Goal: Task Accomplishment & Management: Complete application form

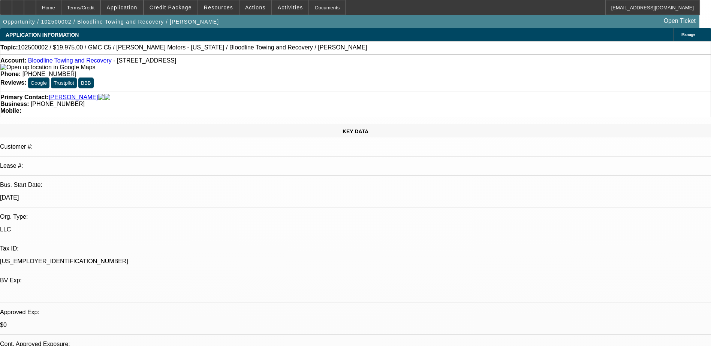
select select "0.15"
select select "2"
select select "0"
select select "6"
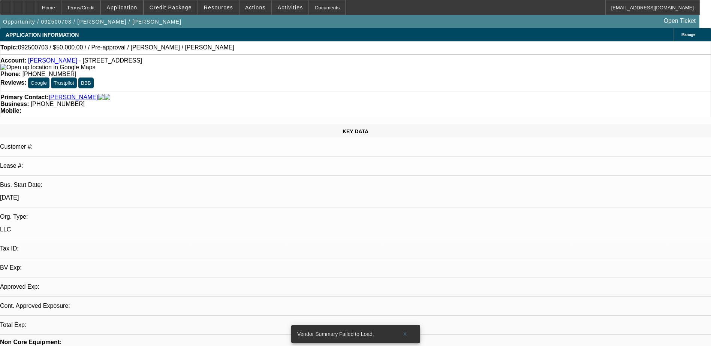
select select "0"
select select "2"
select select "0.1"
select select "1"
select select "2"
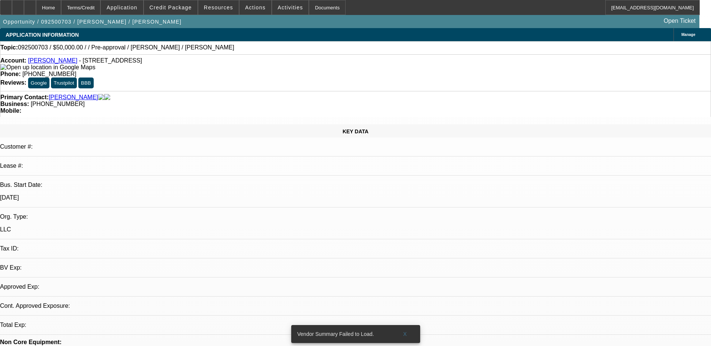
select select "4"
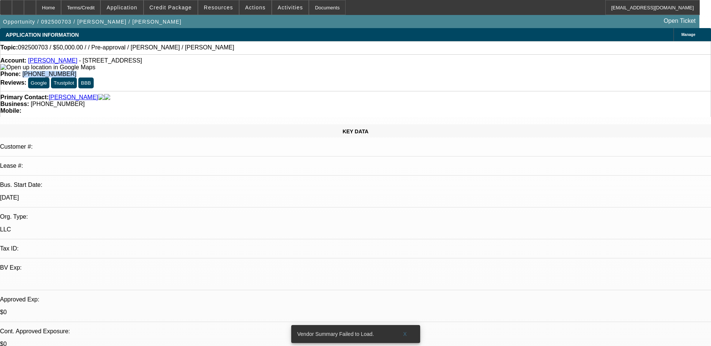
drag, startPoint x: 277, startPoint y: 59, endPoint x: 260, endPoint y: 57, distance: 16.2
click at [260, 57] on div "Account: Arthur Shane Drapper - 1512 Tellico Ave, Murfreesboro, TN 37129 Phone:…" at bounding box center [355, 72] width 711 height 37
click at [406, 331] on span "X" at bounding box center [405, 334] width 4 height 6
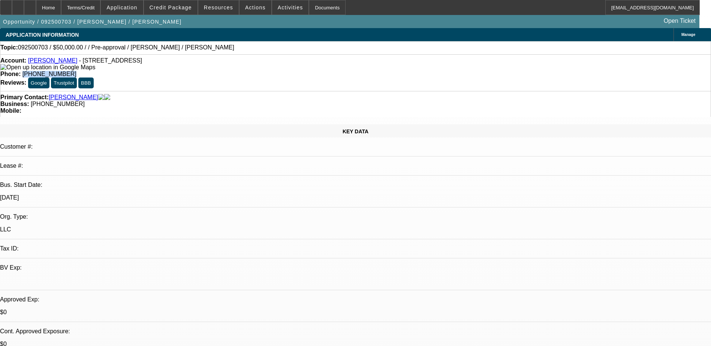
copy span "(615) 971-5952"
click at [214, 50] on div "Topic: 092500703 / $50,000.00 / / Pre-approval / Shane Drapper / Draper, Shane" at bounding box center [355, 47] width 710 height 7
drag, startPoint x: 57, startPoint y: 49, endPoint x: 79, endPoint y: 52, distance: 21.9
click at [79, 51] on div "Topic: 092500703 / $50,000.00 / / Pre-approval / Shane Drapper / Draper, Shane" at bounding box center [355, 47] width 710 height 7
click at [222, 54] on div "Topic: 092500703 / $50,000.00 / / Pre-approval / Shane Drapper / Draper, Shane" at bounding box center [355, 47] width 711 height 13
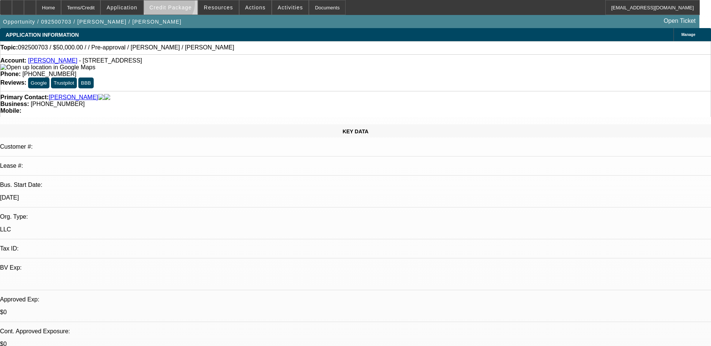
click at [181, 5] on span "Credit Package" at bounding box center [171, 7] width 42 height 6
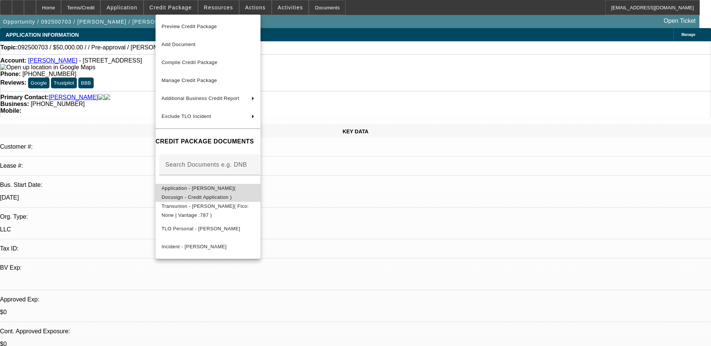
click at [235, 192] on span "Application - Arthur Shane Drapper( Docusign - Credit Application )" at bounding box center [199, 193] width 74 height 15
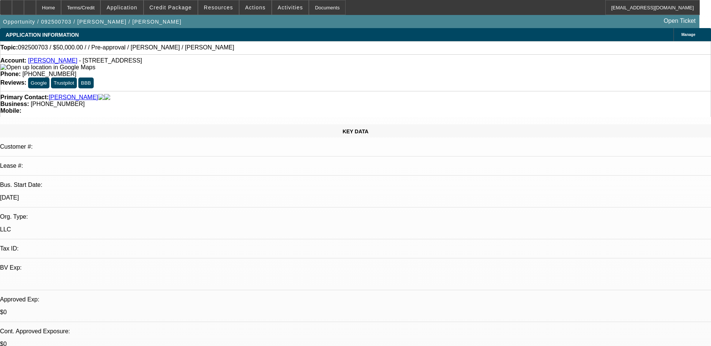
radio input "true"
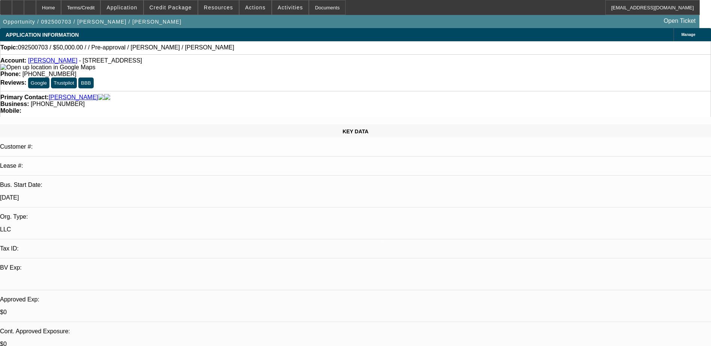
type textarea "TT Shane, Still looking for a truck, hasnt established business yet, should get…"
radio input "true"
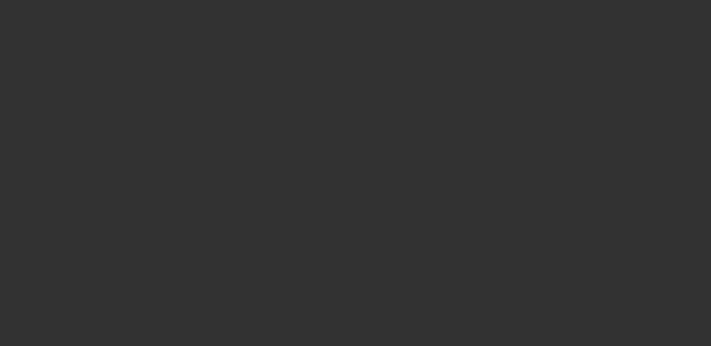
scroll to position [0, 0]
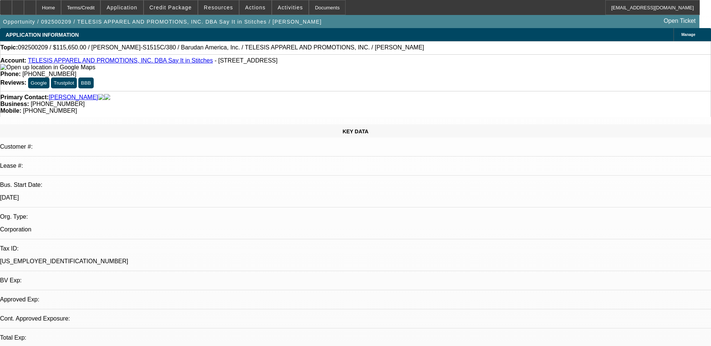
select select "0.1"
select select "2"
select select "0.1"
select select "1"
select select "2"
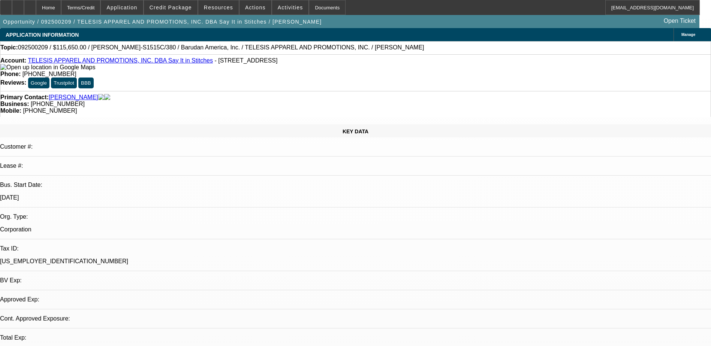
select select "4"
click at [245, 10] on span "Actions" at bounding box center [255, 7] width 21 height 6
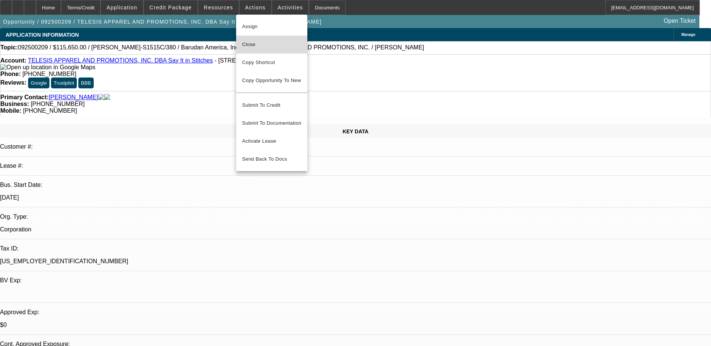
click at [261, 43] on span "Close" at bounding box center [271, 44] width 59 height 9
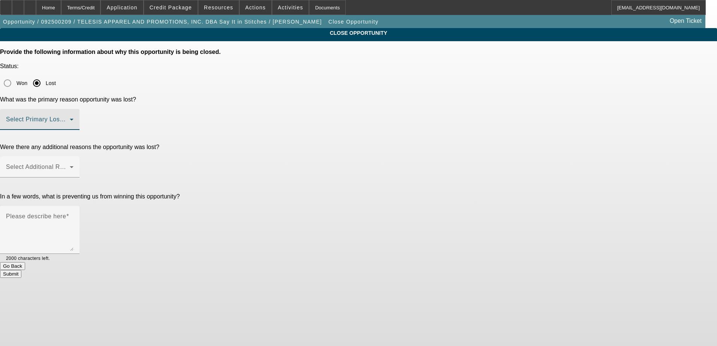
click at [70, 118] on span at bounding box center [38, 122] width 64 height 9
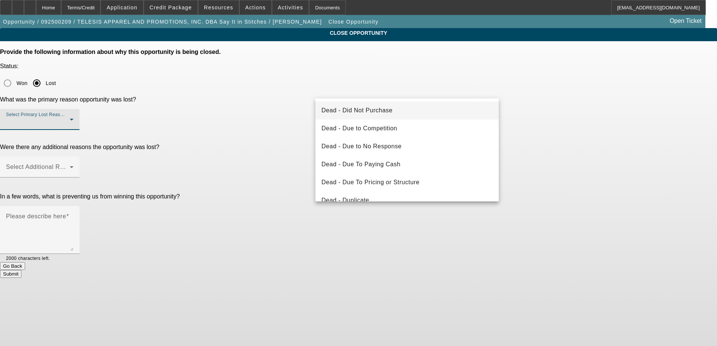
click at [408, 109] on mat-option "Dead - Did Not Purchase" at bounding box center [406, 111] width 183 height 18
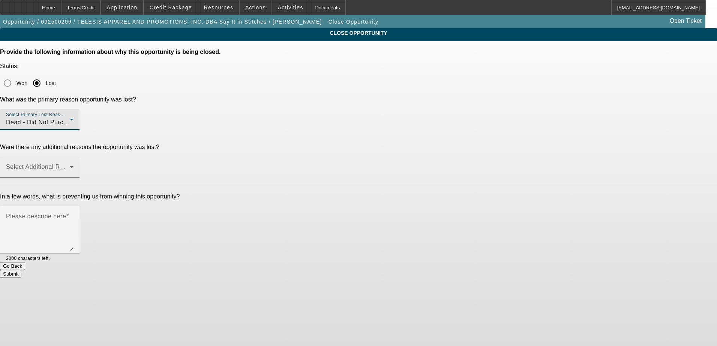
click at [70, 166] on span at bounding box center [38, 170] width 64 height 9
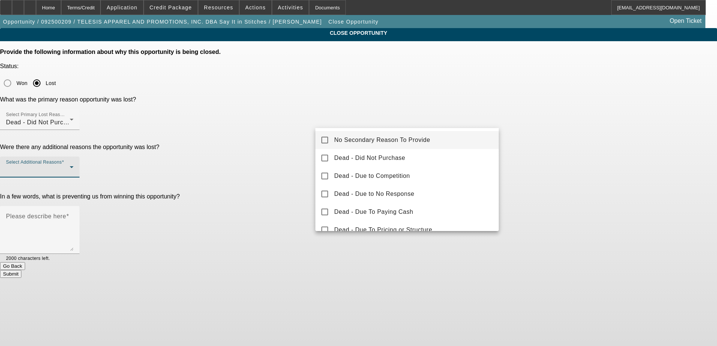
click at [263, 163] on div at bounding box center [358, 173] width 717 height 346
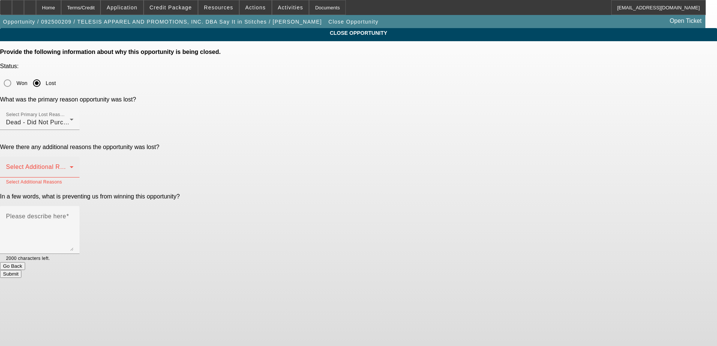
click at [70, 166] on span at bounding box center [38, 170] width 64 height 9
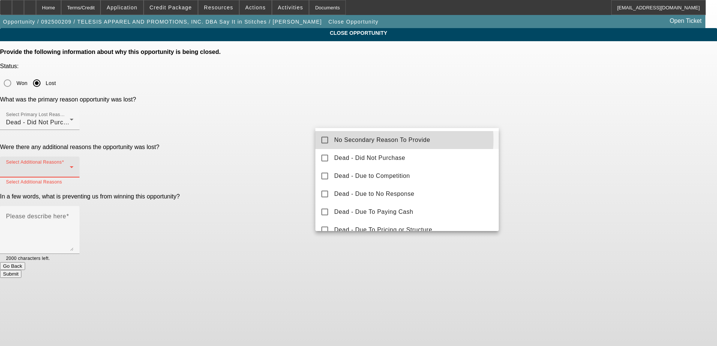
click at [378, 140] on span "No Secondary Reason To Provide" at bounding box center [382, 140] width 96 height 9
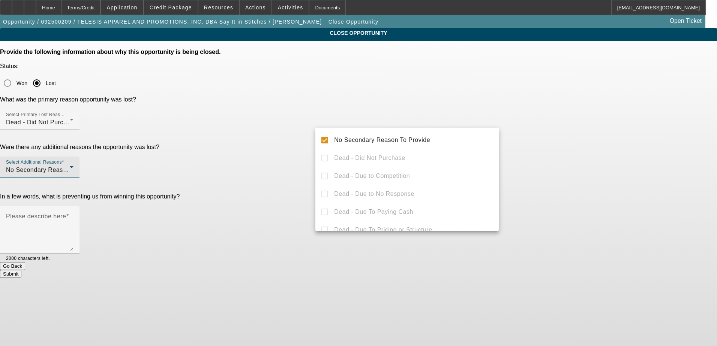
click at [306, 145] on div at bounding box center [358, 173] width 717 height 346
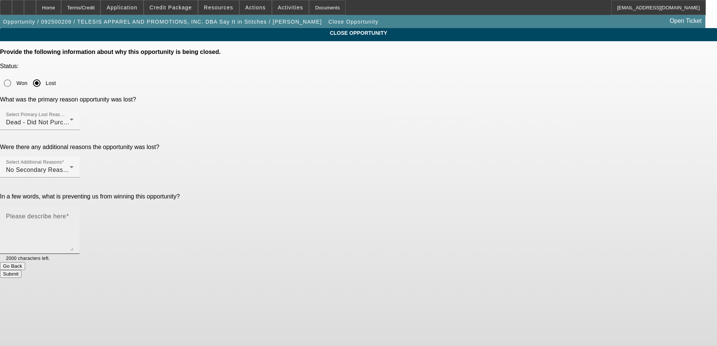
click at [73, 215] on textarea "Please describe here" at bounding box center [39, 233] width 67 height 36
type textarea "C"
type textarea "Wont purchase until he sells his old Tajima, thinks he'll get way more than its…"
click at [21, 270] on button "Submit" at bounding box center [10, 274] width 21 height 8
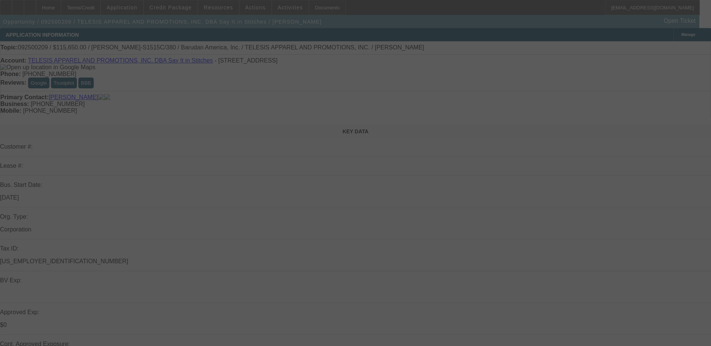
select select "0.1"
select select "2"
select select "0.1"
select select "4"
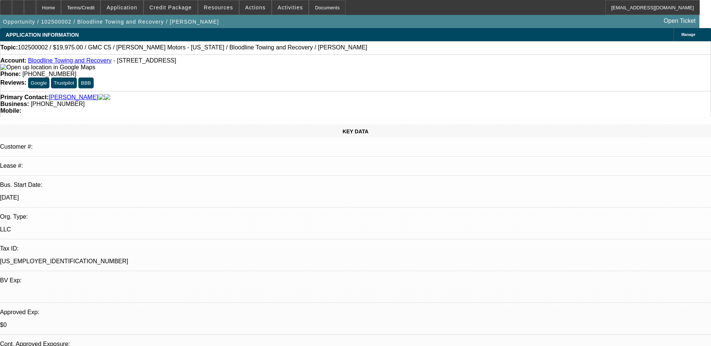
select select "0.15"
select select "2"
select select "0"
select select "1"
select select "2"
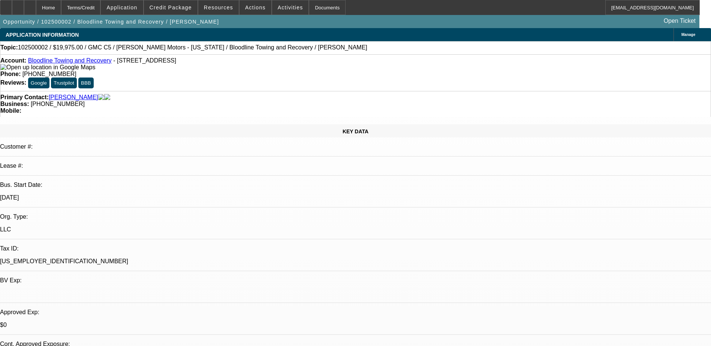
select select "6"
click at [175, 6] on span "Credit Package" at bounding box center [171, 7] width 42 height 6
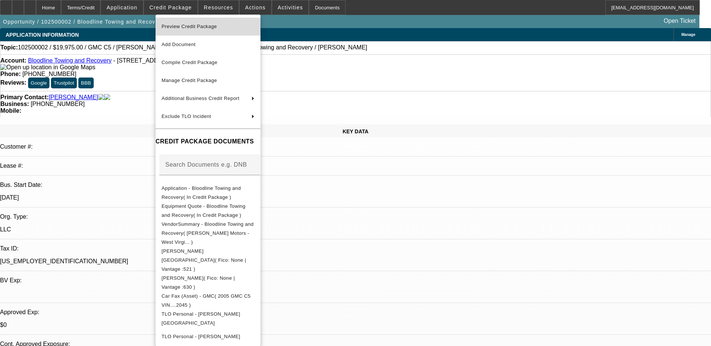
click at [209, 28] on span "Preview Credit Package" at bounding box center [189, 27] width 55 height 6
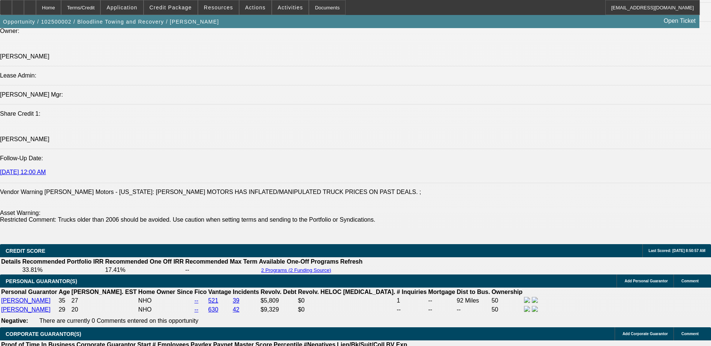
scroll to position [937, 0]
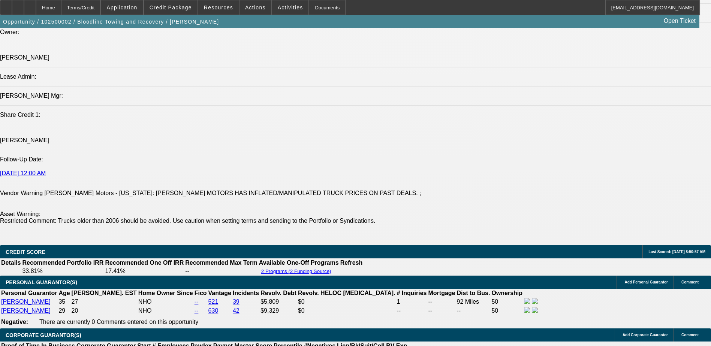
click at [169, 2] on span at bounding box center [171, 8] width 54 height 18
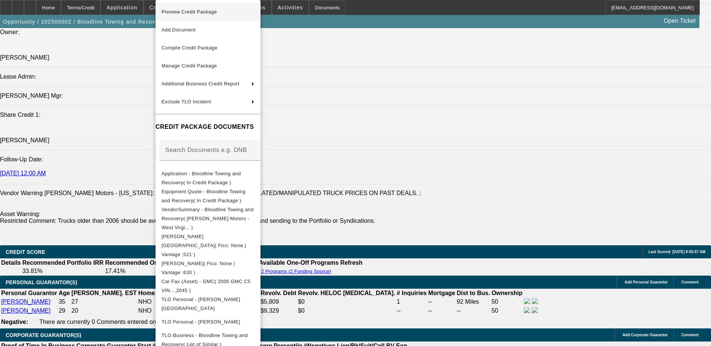
click at [199, 9] on span "Preview Credit Package" at bounding box center [189, 12] width 55 height 6
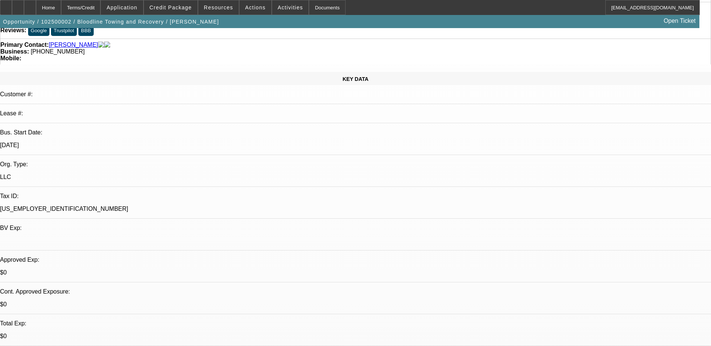
scroll to position [0, 0]
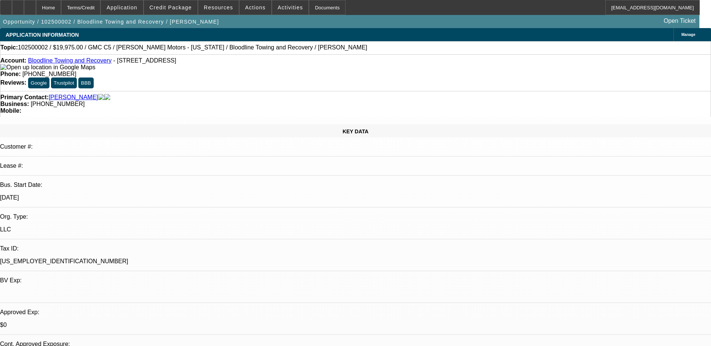
click at [65, 63] on link "Bloodline Towing and Recovery" at bounding box center [70, 60] width 84 height 6
click at [14, 70] on img at bounding box center [47, 67] width 95 height 7
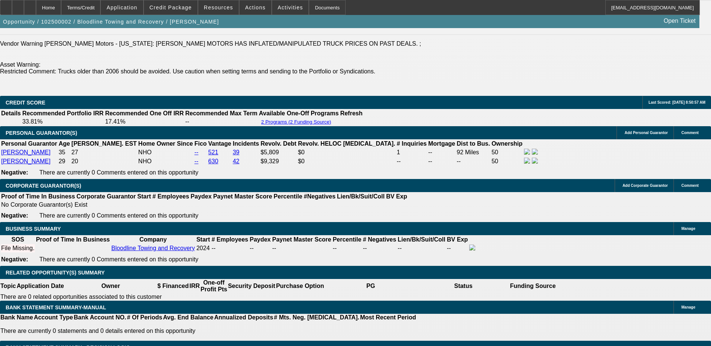
scroll to position [974, 0]
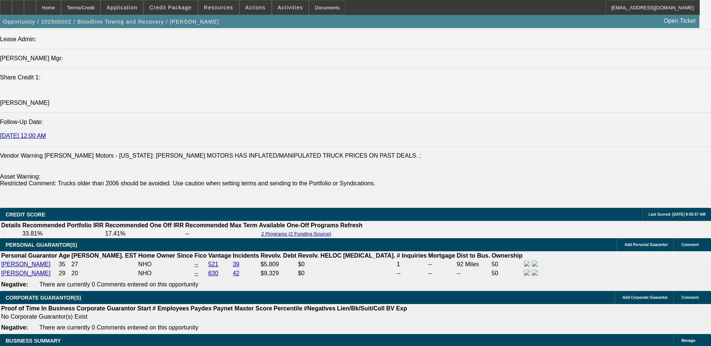
drag, startPoint x: 577, startPoint y: 153, endPoint x: 577, endPoint y: 144, distance: 9.4
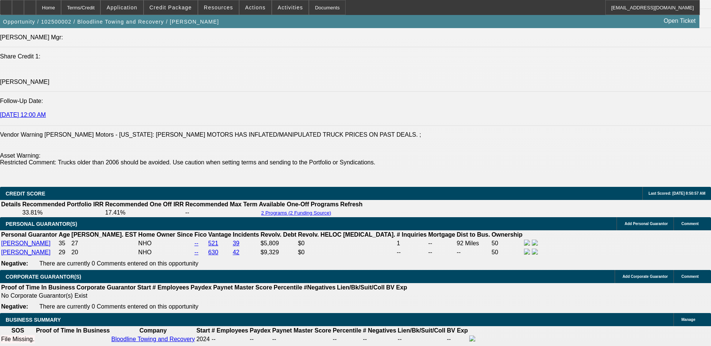
scroll to position [1012, 0]
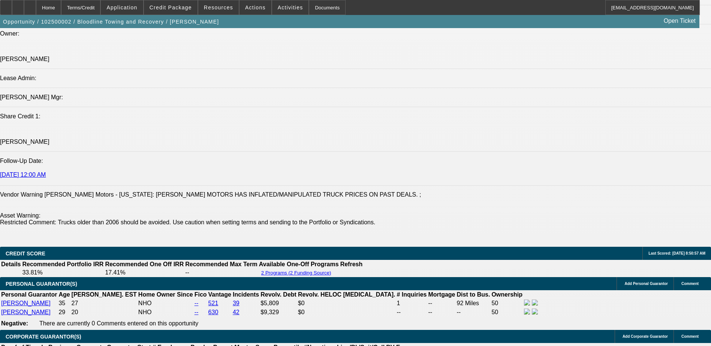
scroll to position [900, 0]
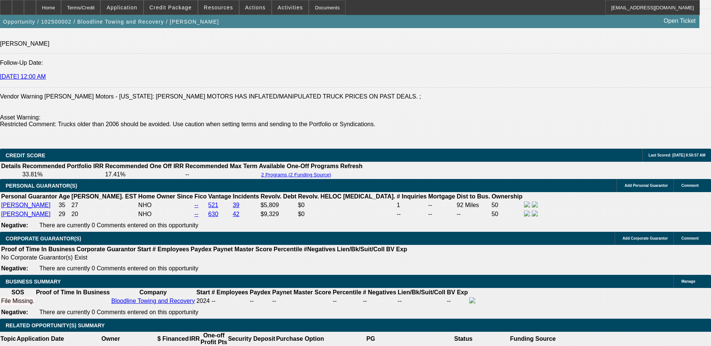
scroll to position [1049, 0]
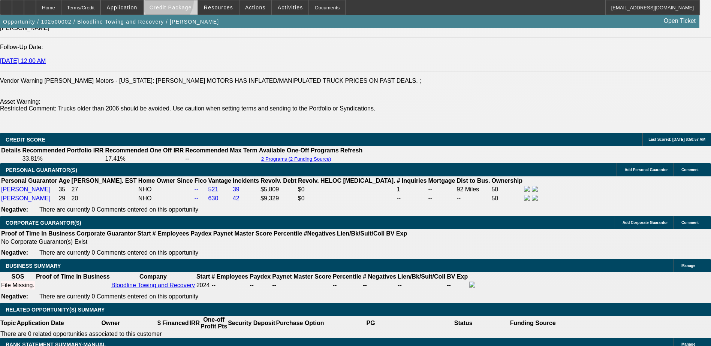
click at [180, 3] on span at bounding box center [171, 8] width 54 height 18
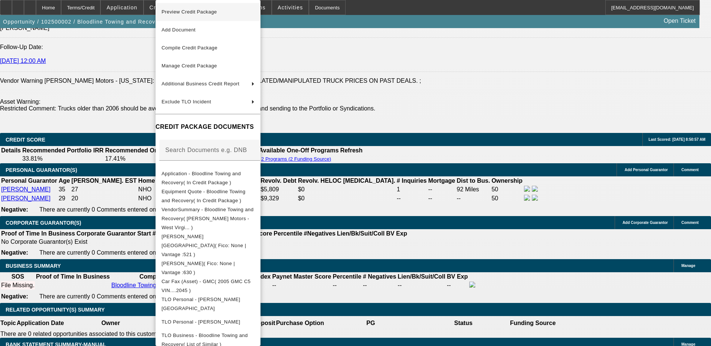
click at [231, 13] on span "Preview Credit Package" at bounding box center [208, 11] width 93 height 9
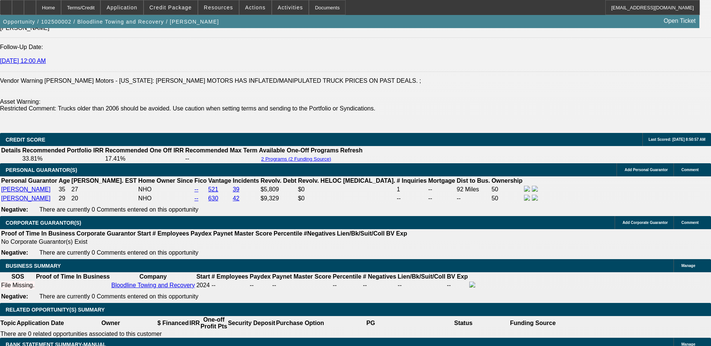
click at [473, 167] on div "APPLICATION INFORMATION Manage Topic: 102500002 / $19,975.00 / GMC C5 / Matheny…" at bounding box center [355, 299] width 711 height 2640
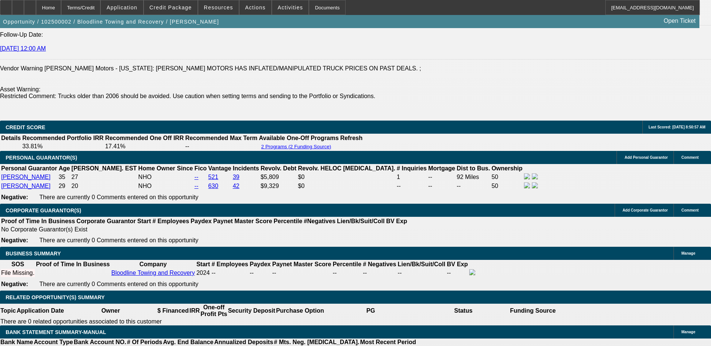
scroll to position [1087, 0]
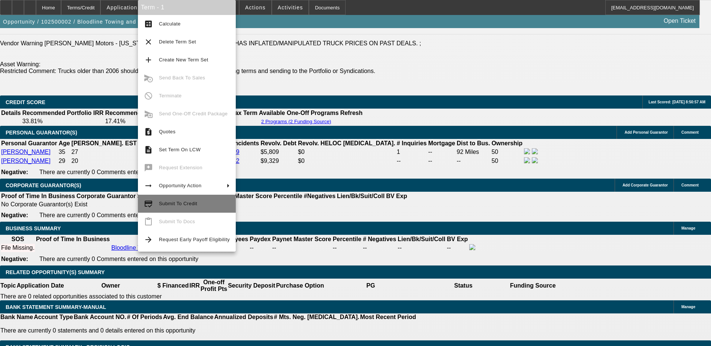
click at [197, 204] on span "Submit To Credit" at bounding box center [194, 203] width 71 height 9
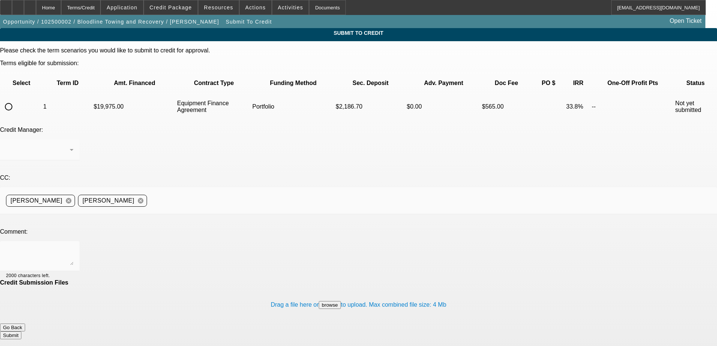
click at [25, 324] on button "Go Back" at bounding box center [12, 328] width 25 height 8
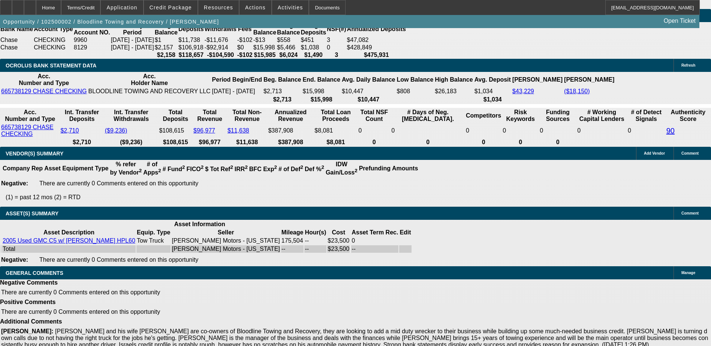
select select "0.15"
select select "2"
select select "0"
select select "6"
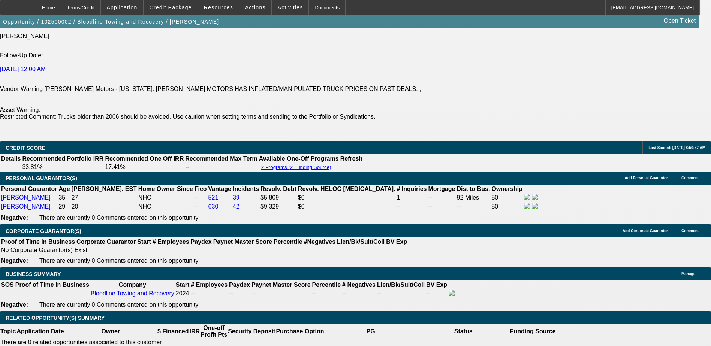
scroll to position [1163, 0]
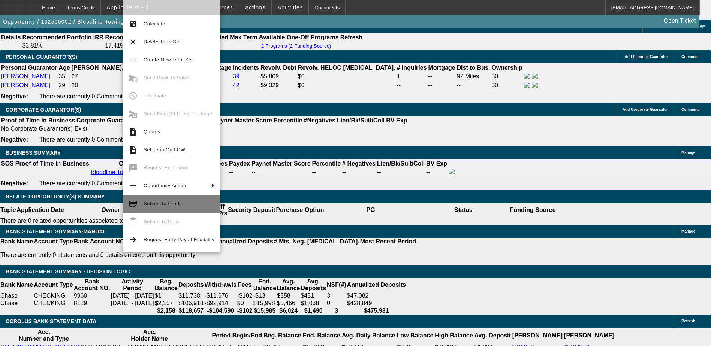
click at [177, 202] on span "Submit To Credit" at bounding box center [163, 204] width 38 height 6
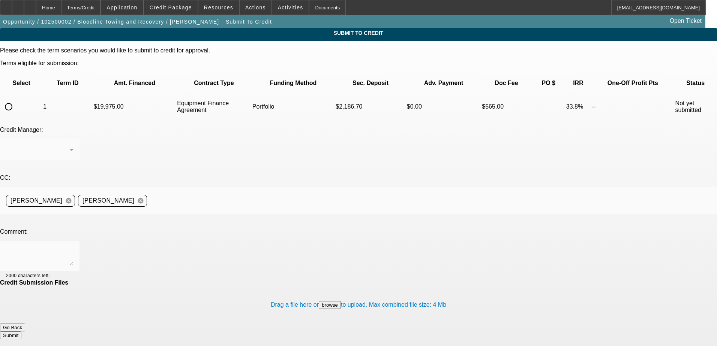
click at [79, 139] on mat-form-field at bounding box center [39, 153] width 79 height 29
click at [16, 99] on input "radio" at bounding box center [8, 106] width 15 height 15
radio input "true"
click at [76, 145] on icon at bounding box center [71, 149] width 9 height 9
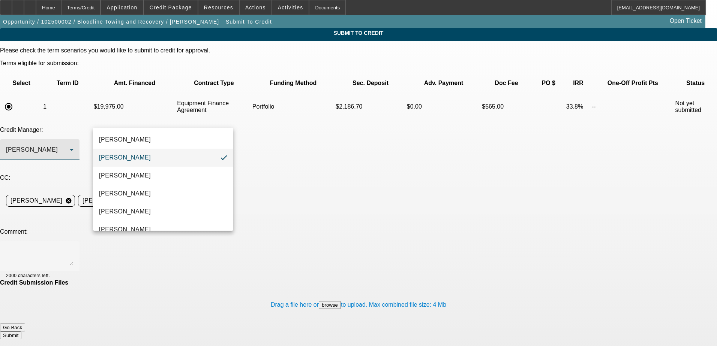
click at [194, 159] on mat-option "Arida, George" at bounding box center [163, 158] width 140 height 18
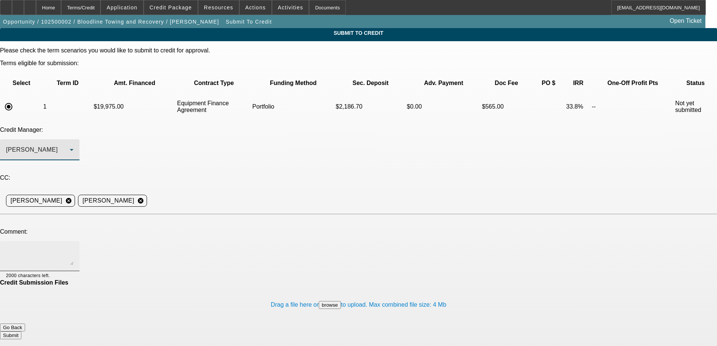
click at [73, 247] on textarea at bounding box center [39, 256] width 67 height 18
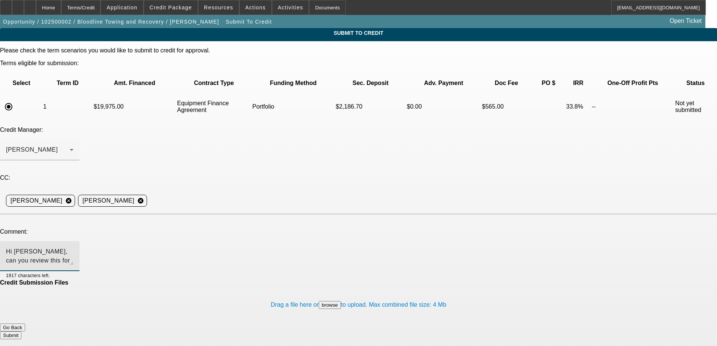
drag, startPoint x: 233, startPoint y: 181, endPoint x: 210, endPoint y: 181, distance: 23.6
click at [73, 247] on textarea "Hi George, can you review this for a port approval? Write-up in Additional Comm…" at bounding box center [39, 256] width 67 height 18
click at [73, 247] on textarea "Hi George, can you review this for a port approval? See Additional Comments" at bounding box center [39, 256] width 67 height 18
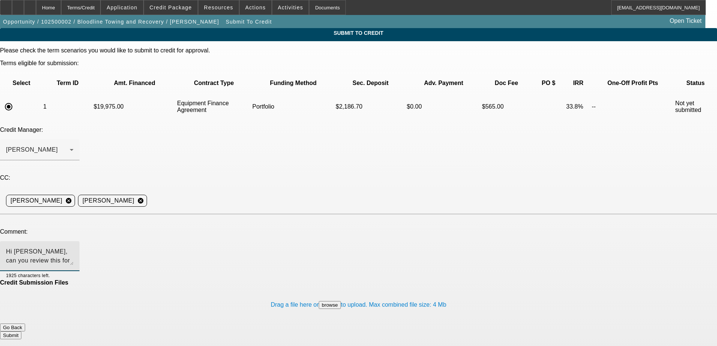
click at [73, 247] on textarea "Hi George, can you review this for a port approval? See additional Comments" at bounding box center [39, 256] width 67 height 18
click at [73, 247] on textarea "Hi George, can you review this for a port approval? See additional comments" at bounding box center [39, 256] width 67 height 18
type textarea "Hi George, can you review this for a port approval? See additional comments for…"
click at [21, 332] on button "Submit" at bounding box center [10, 336] width 21 height 8
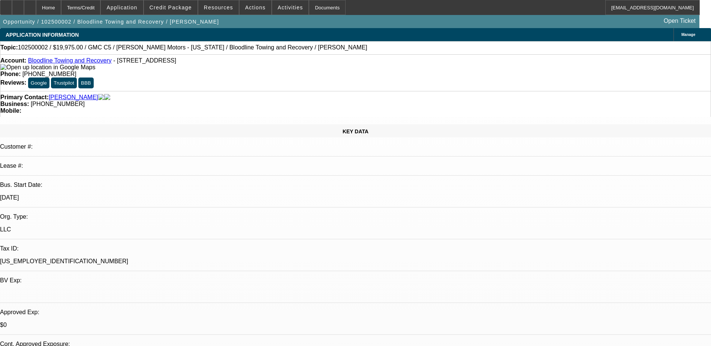
select select "0.15"
select select "2"
select select "0"
select select "6"
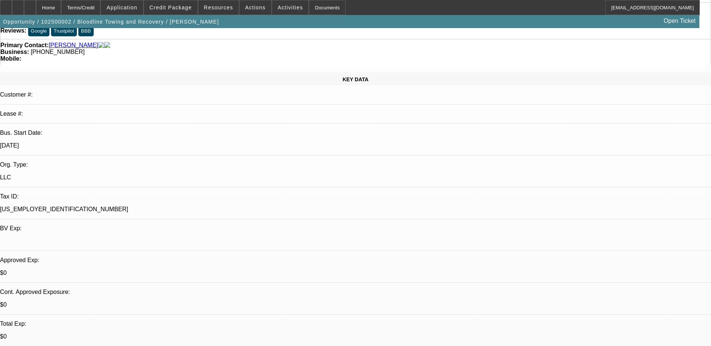
scroll to position [150, 0]
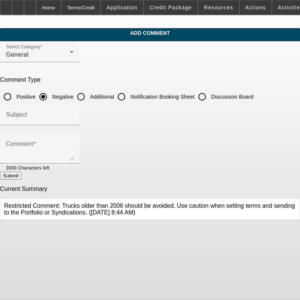
click at [15, 94] on input "Positive" at bounding box center [7, 96] width 15 height 15
radio input "true"
click at [88, 98] on input "Additional" at bounding box center [80, 96] width 15 height 15
radio input "true"
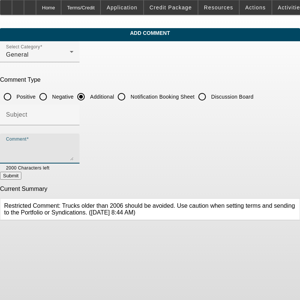
click at [73, 148] on textarea "Comment" at bounding box center [39, 151] width 67 height 18
click at [73, 147] on textarea "Comment" at bounding box center [39, 151] width 67 height 18
type textarea "T"
click at [73, 147] on textarea "Isreal and his wife Alexandra are co-owners of Bloodline Towing" at bounding box center [39, 151] width 67 height 18
click at [73, 154] on textarea "Isreal and his wife Alexandra are co-owners of Bloodline Towing and Recovery, t…" at bounding box center [39, 151] width 67 height 18
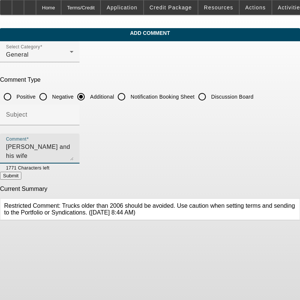
scroll to position [7, 0]
click at [73, 157] on textarea "Isreal and his wife Alexandra are co-owners of Bloodline Towing and Recovery, t…" at bounding box center [39, 151] width 67 height 18
click at [73, 152] on textarea "Isreal and his wife Alexandra are co-owners of Bloodline Towing and Recovery, t…" at bounding box center [39, 151] width 67 height 18
click at [73, 155] on textarea "Isreal and his wife Alexandra are co-owners of Bloodline Towing and Recovery, t…" at bounding box center [39, 151] width 67 height 18
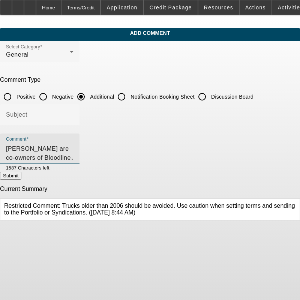
click at [73, 156] on textarea "Isreal and his wife Alexandra are co-owners of Bloodline Towing and Recovery, t…" at bounding box center [39, 151] width 67 height 18
click at [73, 150] on textarea "Isreal and his wife Alexandra are co-owners of Bloodline Towing and Recovery, t…" at bounding box center [39, 151] width 67 height 18
click at [73, 147] on textarea "Isreal and his wife Alexandra are co-owners of Bloodline Towing and Recovery, t…" at bounding box center [39, 151] width 67 height 18
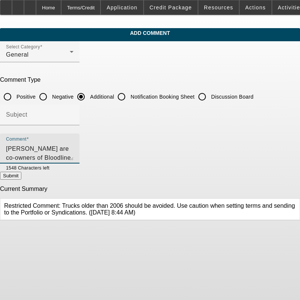
click at [73, 157] on textarea "Isreal and his wife Alexandra are co-owners of Bloodline Towing and Recovery, t…" at bounding box center [39, 151] width 67 height 18
click at [73, 150] on textarea "Isreal and his wife Alexandra are co-owners of Bloodline Towing and Recovery, t…" at bounding box center [39, 151] width 67 height 18
click at [73, 154] on textarea "Isreal and his wife Alexandra are co-owners of Bloodline Towing and Recovery, t…" at bounding box center [39, 151] width 67 height 18
click at [73, 155] on textarea "Isreal and his wife Alexandra are co-owners of Bloodline Towing and Recovery, t…" at bounding box center [39, 151] width 67 height 18
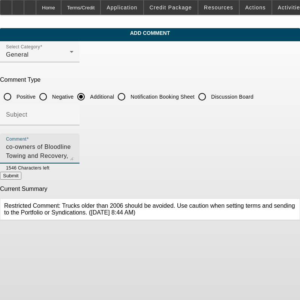
click at [73, 155] on textarea "Isreal and his wife Alexandra are co-owners of Bloodline Towing and Recovery, t…" at bounding box center [39, 151] width 67 height 18
drag, startPoint x: 141, startPoint y: 156, endPoint x: 56, endPoint y: 152, distance: 85.2
click at [56, 152] on textarea "Isreal and his wife Alexandra are co-owners of Bloodline Towing and Recovery, t…" at bounding box center [39, 151] width 67 height 18
click at [73, 142] on textarea "Isreal and his wife Alexandra are co-owners of Bloodline Towing and Recovery, t…" at bounding box center [39, 151] width 67 height 18
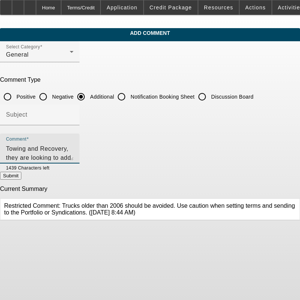
click at [73, 142] on textarea "Isreal and his wife Alexandra are co-owners of Bloodline Towing and Recovery, t…" at bounding box center [39, 151] width 67 height 18
click at [73, 147] on textarea "Isreal and his wife Alexandra are co-owners of Bloodline Towing and Recovery, t…" at bounding box center [39, 151] width 67 height 18
click at [73, 153] on textarea "Isreal and his wife Alexandra are co-owners of Bloodline Towing and Recovery, t…" at bounding box center [39, 151] width 67 height 18
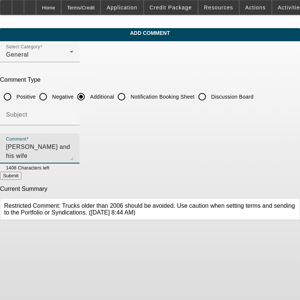
click at [73, 154] on textarea "Isreal and his wife Alexandra are co-owners of Bloodline Towing and Recovery, t…" at bounding box center [39, 151] width 67 height 18
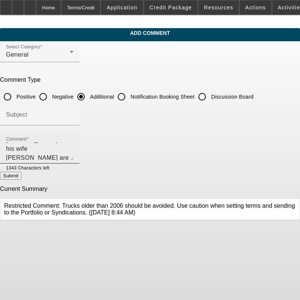
click at [73, 156] on textarea "Isreal and his wife Alexandra are co-owners of Bloodline Towing and Recovery, t…" at bounding box center [39, 151] width 67 height 18
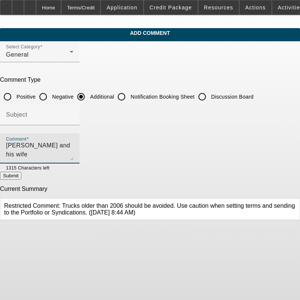
scroll to position [0, 0]
type textarea "Isreal and his wife Alexandra are co-owners of Bloodline Towing and Recovery, t…"
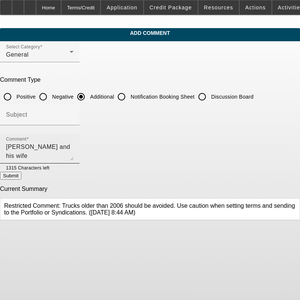
drag, startPoint x: 17, startPoint y: 146, endPoint x: 30, endPoint y: 148, distance: 12.9
click at [30, 148] on div "Comment Isreal and his wife Alexandra are co-owners of Bloodline Towing and Rec…" at bounding box center [39, 148] width 79 height 30
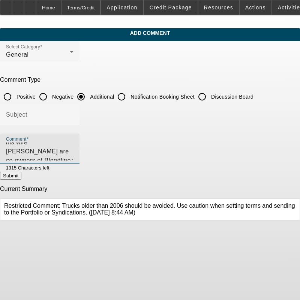
click at [31, 149] on textarea "Isreal and his wife Alexandra are co-owners of Bloodline Towing and Recovery, t…" at bounding box center [39, 151] width 67 height 18
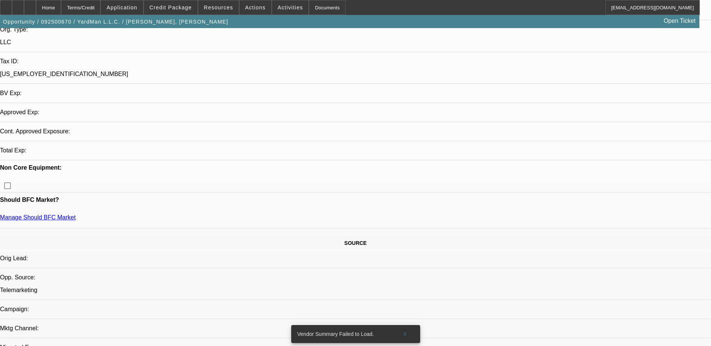
select select "0"
select select "2"
select select "0.1"
select select "4"
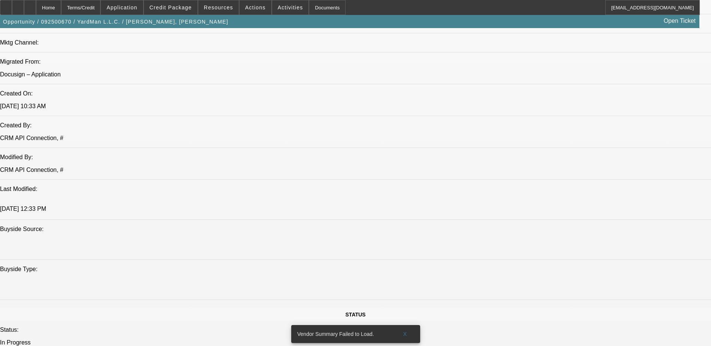
scroll to position [521, 0]
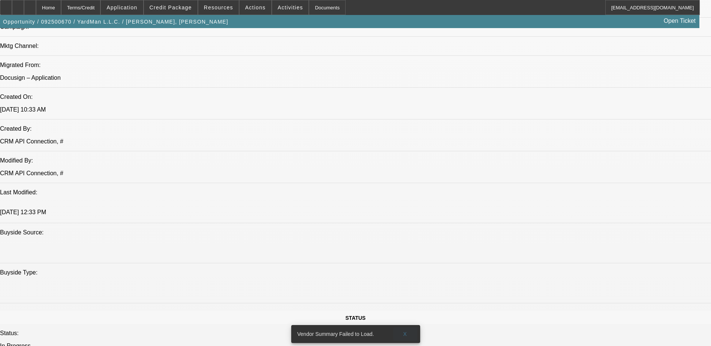
click at [405, 331] on span "X" at bounding box center [405, 334] width 4 height 6
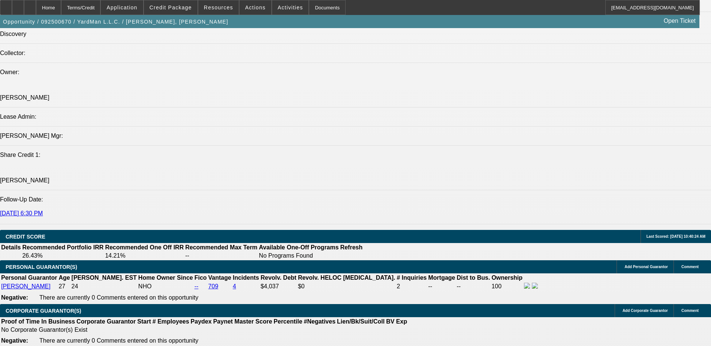
scroll to position [933, 0]
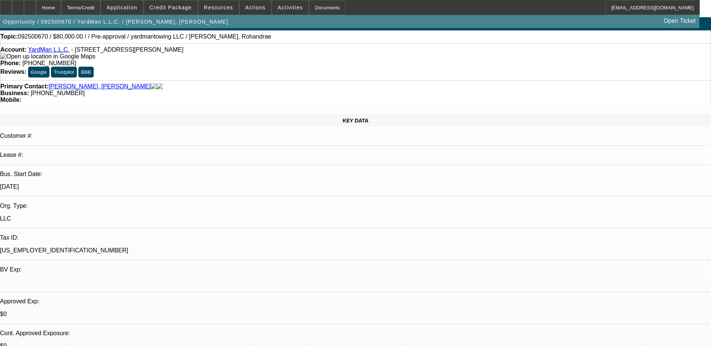
scroll to position [0, 0]
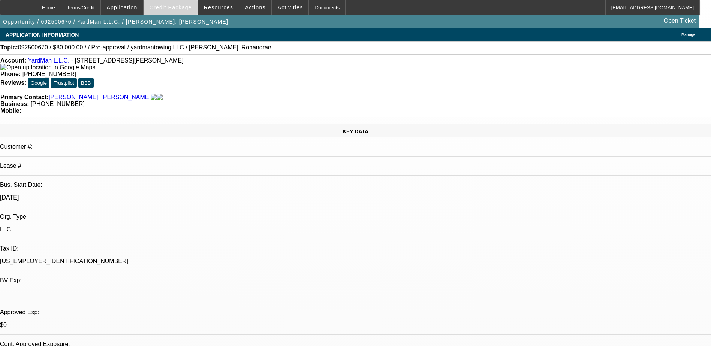
click at [175, 9] on span "Credit Package" at bounding box center [171, 7] width 42 height 6
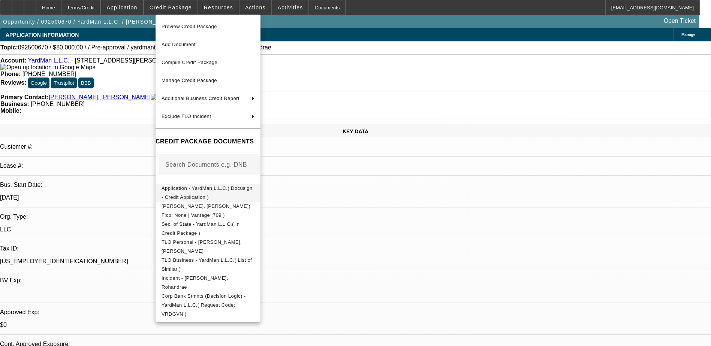
click at [253, 189] on span "Application - YardMan L.L.C.( Docusign - Credit Application )" at bounding box center [207, 193] width 91 height 15
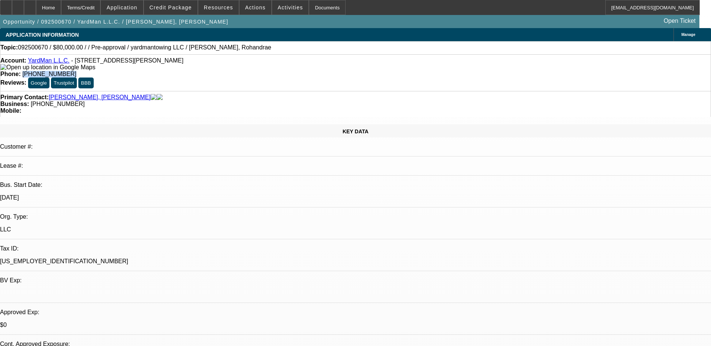
drag, startPoint x: 298, startPoint y: 61, endPoint x: 260, endPoint y: 64, distance: 37.3
click at [260, 71] on div "Phone: (445) 238-9527" at bounding box center [355, 74] width 710 height 7
drag, startPoint x: 260, startPoint y: 64, endPoint x: 289, endPoint y: 61, distance: 28.3
copy span "(445) 238-9527"
click at [292, 58] on div "Account: YardMan L.L.C. - 6501 Old Marshall Rd, Upper Darby, PA 19082 Phone: (4…" at bounding box center [355, 72] width 711 height 37
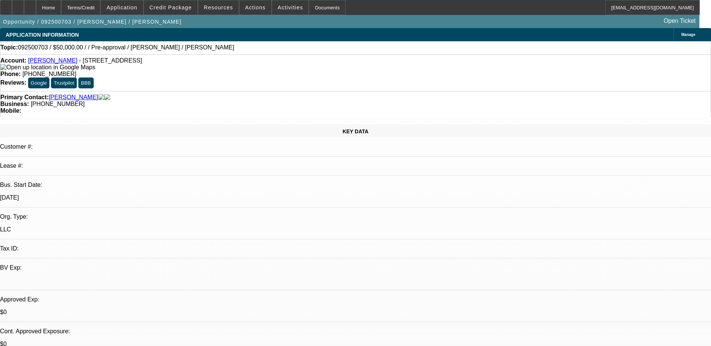
select select "0"
select select "2"
select select "0.1"
select select "4"
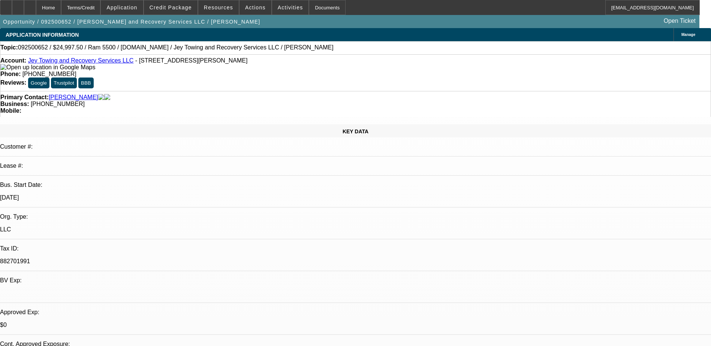
select select "0"
select select "2"
select select "0"
select select "1"
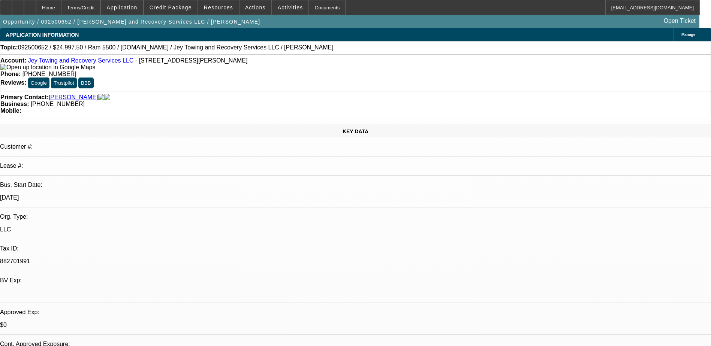
select select "0"
select select "2"
select select "0"
select select "1"
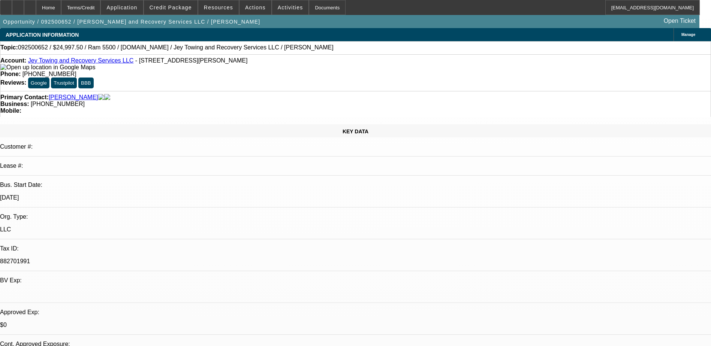
select select "0"
select select "2"
select select "0.1"
select select "4"
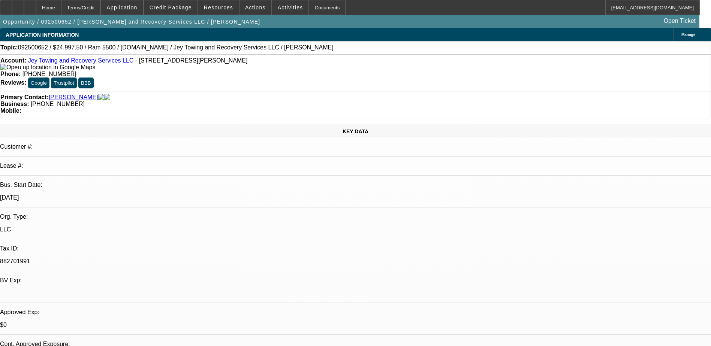
click at [195, 19] on div "Opportunity / 092500652 / [PERSON_NAME] and Recovery Services LLC / [PERSON_NAM…" at bounding box center [349, 21] width 699 height 13
drag, startPoint x: 280, startPoint y: 63, endPoint x: 259, endPoint y: 62, distance: 21.0
click at [259, 71] on div "Phone: [PHONE_NUMBER]" at bounding box center [355, 74] width 710 height 7
drag, startPoint x: 259, startPoint y: 62, endPoint x: 281, endPoint y: 62, distance: 22.9
copy div "[PHONE_NUMBER]"
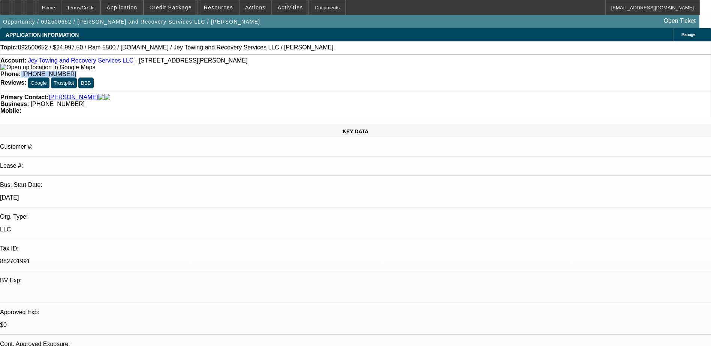
click at [301, 71] on div "Phone: [PHONE_NUMBER]" at bounding box center [355, 74] width 710 height 7
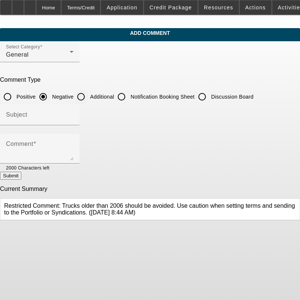
click at [90, 97] on div at bounding box center [81, 97] width 18 height 18
radio input "false"
radio input "true"
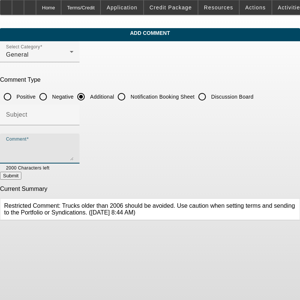
click at [73, 145] on textarea "Comment" at bounding box center [39, 151] width 67 height 18
paste textarea "Isreal and his wife Alexandra are co-owners of Bloodline Towing and Recovery, t…"
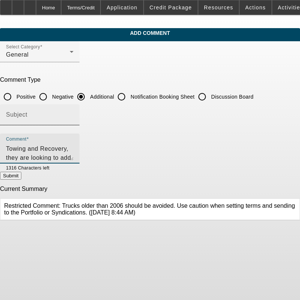
type textarea "Isreal and his wife Alexandra are co-owners of Bloodline Towing and Recovery, t…"
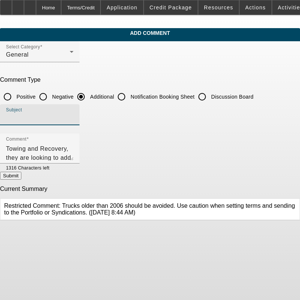
click at [73, 118] on input "Subject" at bounding box center [39, 117] width 67 height 9
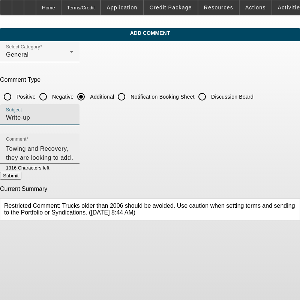
type input "Write-up"
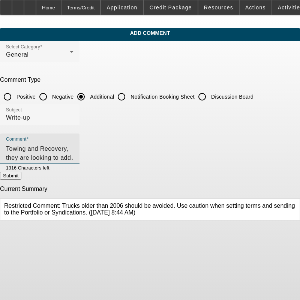
click at [73, 156] on textarea "Isreal and his wife Alexandra are co-owners of Bloodline Towing and Recovery, t…" at bounding box center [39, 151] width 67 height 18
click at [21, 172] on button "Submit" at bounding box center [10, 176] width 21 height 8
radio input "true"
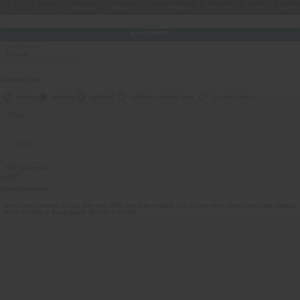
scroll to position [0, 0]
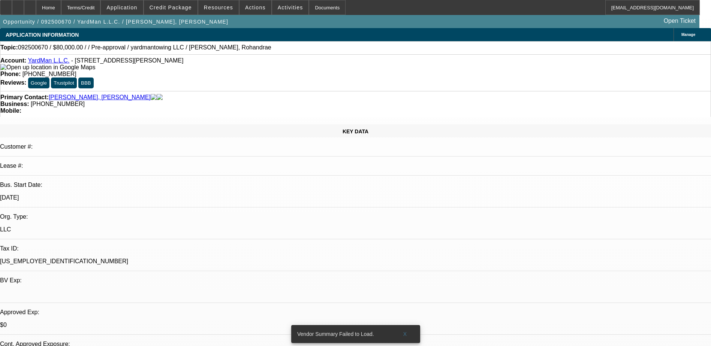
select select "0"
select select "2"
select select "0.1"
select select "1"
select select "2"
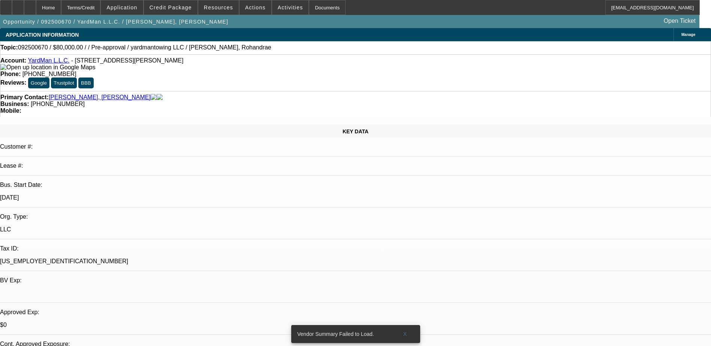
select select "4"
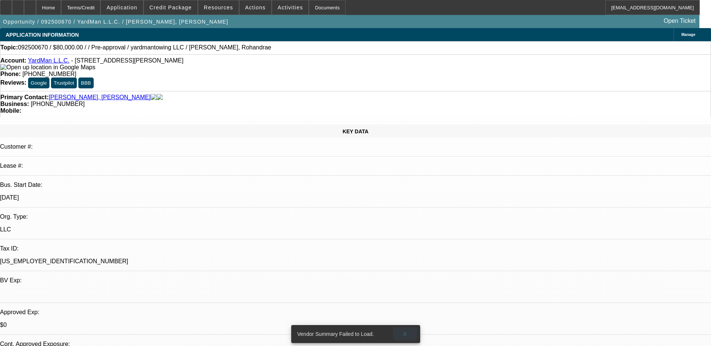
click at [405, 331] on span "X" at bounding box center [405, 334] width 4 height 6
select select "0"
select select "2"
select select "0.1"
select select "1"
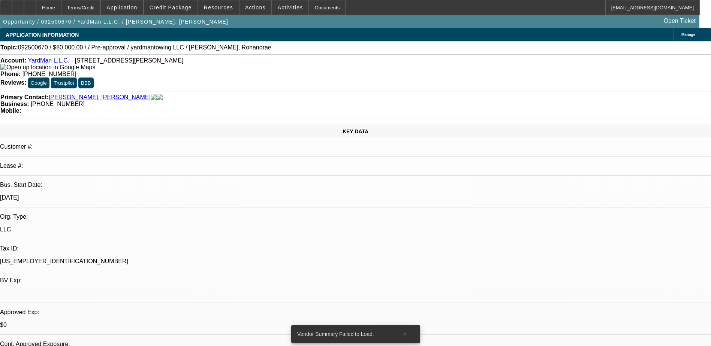
select select "2"
select select "4"
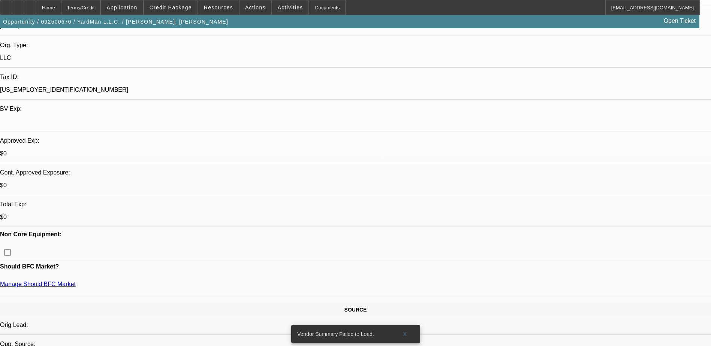
scroll to position [225, 0]
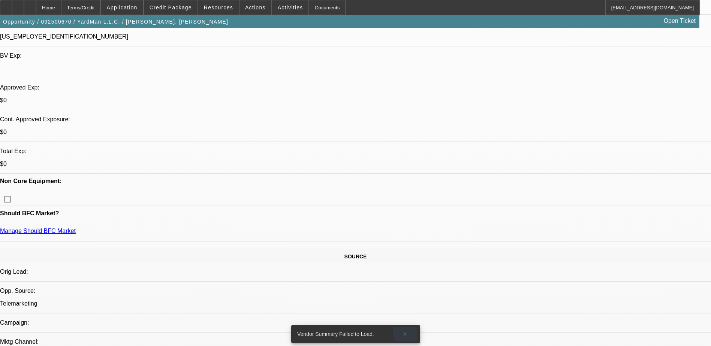
click at [406, 331] on span "X" at bounding box center [405, 334] width 4 height 6
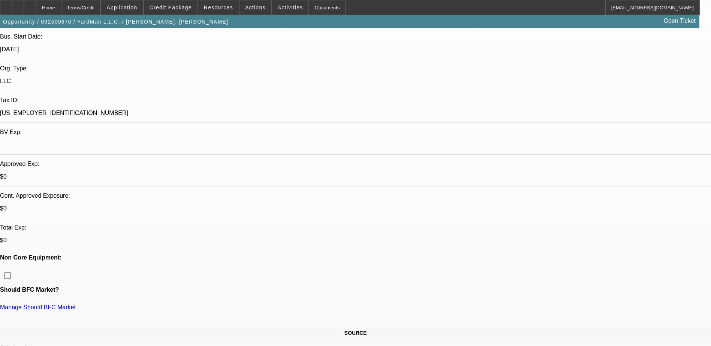
scroll to position [150, 0]
